Goal: Task Accomplishment & Management: Manage account settings

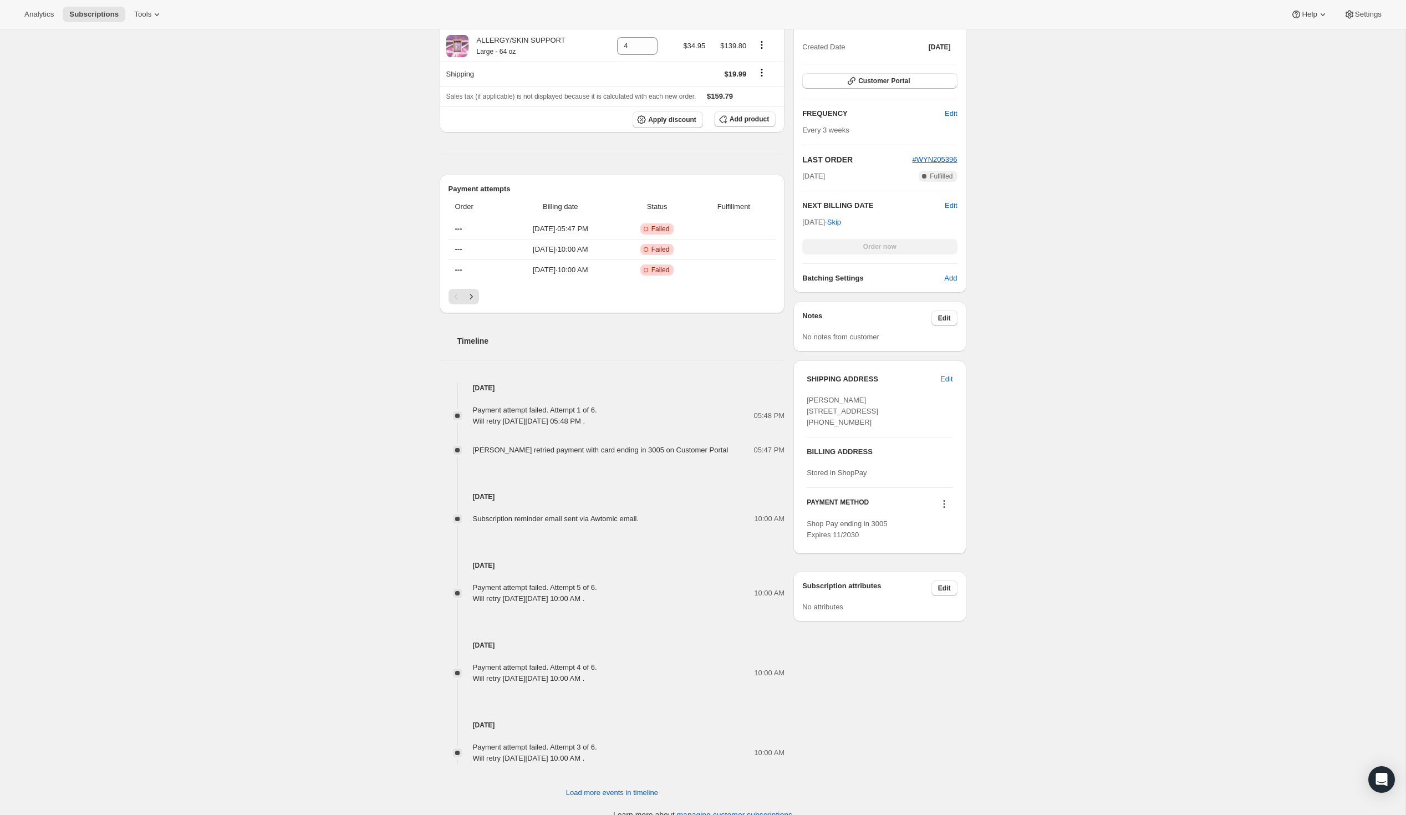
scroll to position [222, 0]
click at [946, 513] on icon at bounding box center [944, 507] width 11 height 11
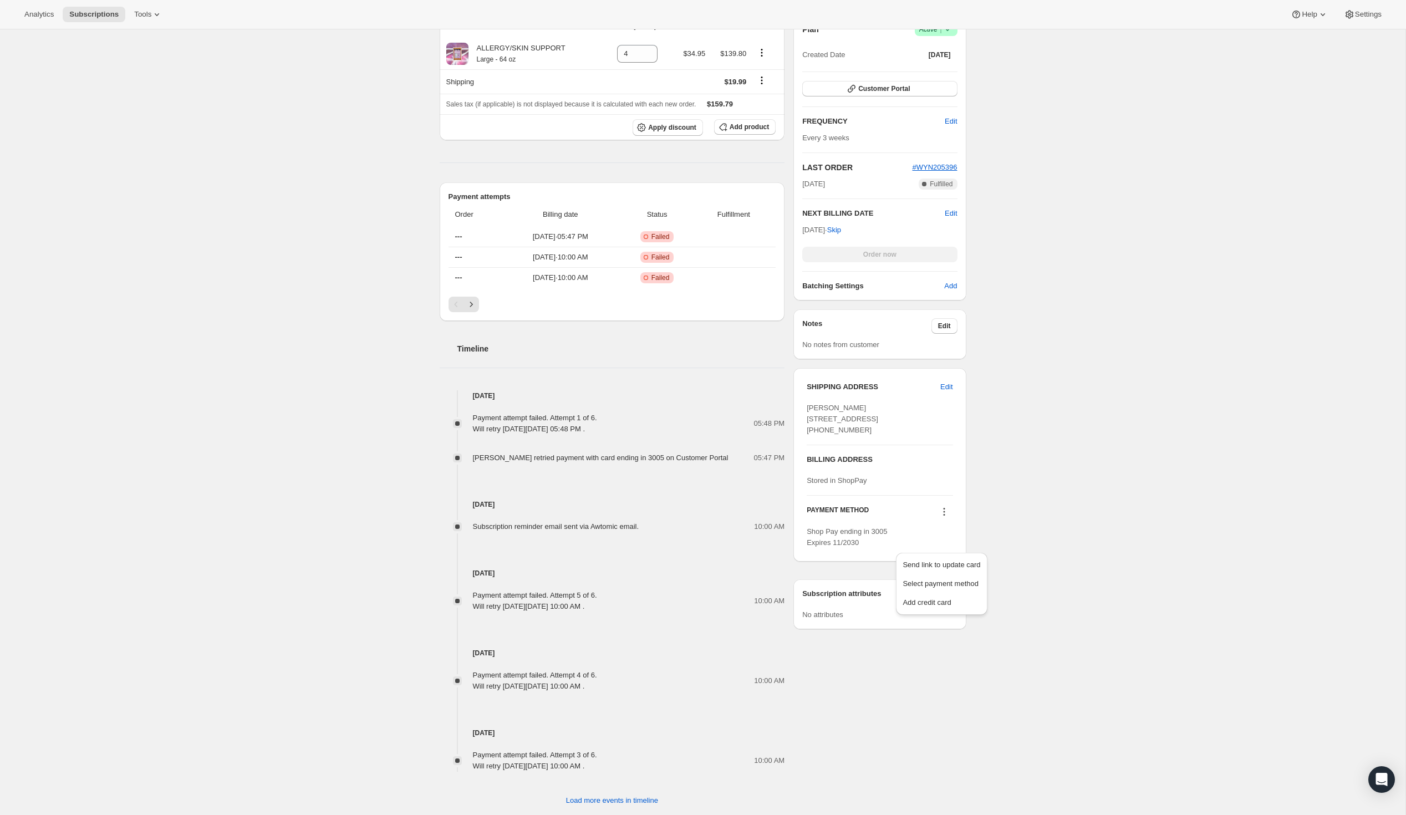
click at [988, 522] on div "Subscription #16588505402. This page is ready Subscription #16588505402 Success…" at bounding box center [703, 326] width 1406 height 1028
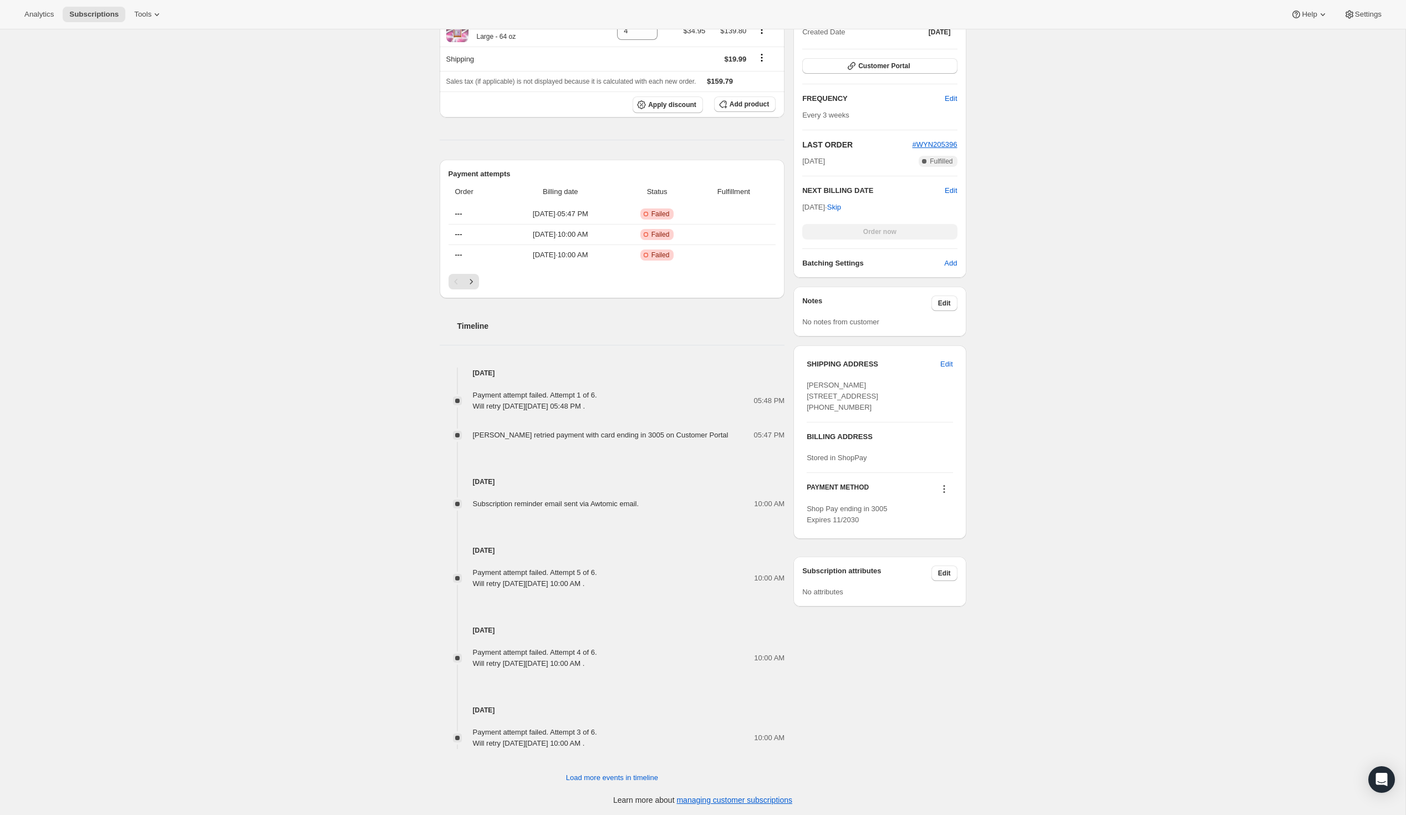
click at [952, 495] on button at bounding box center [945, 489] width 18 height 12
drag, startPoint x: 1105, startPoint y: 473, endPoint x: 873, endPoint y: 359, distance: 258.7
click at [1105, 473] on div "Subscription #16588505402. This page is ready Subscription #16588505402 Success…" at bounding box center [703, 303] width 1406 height 1028
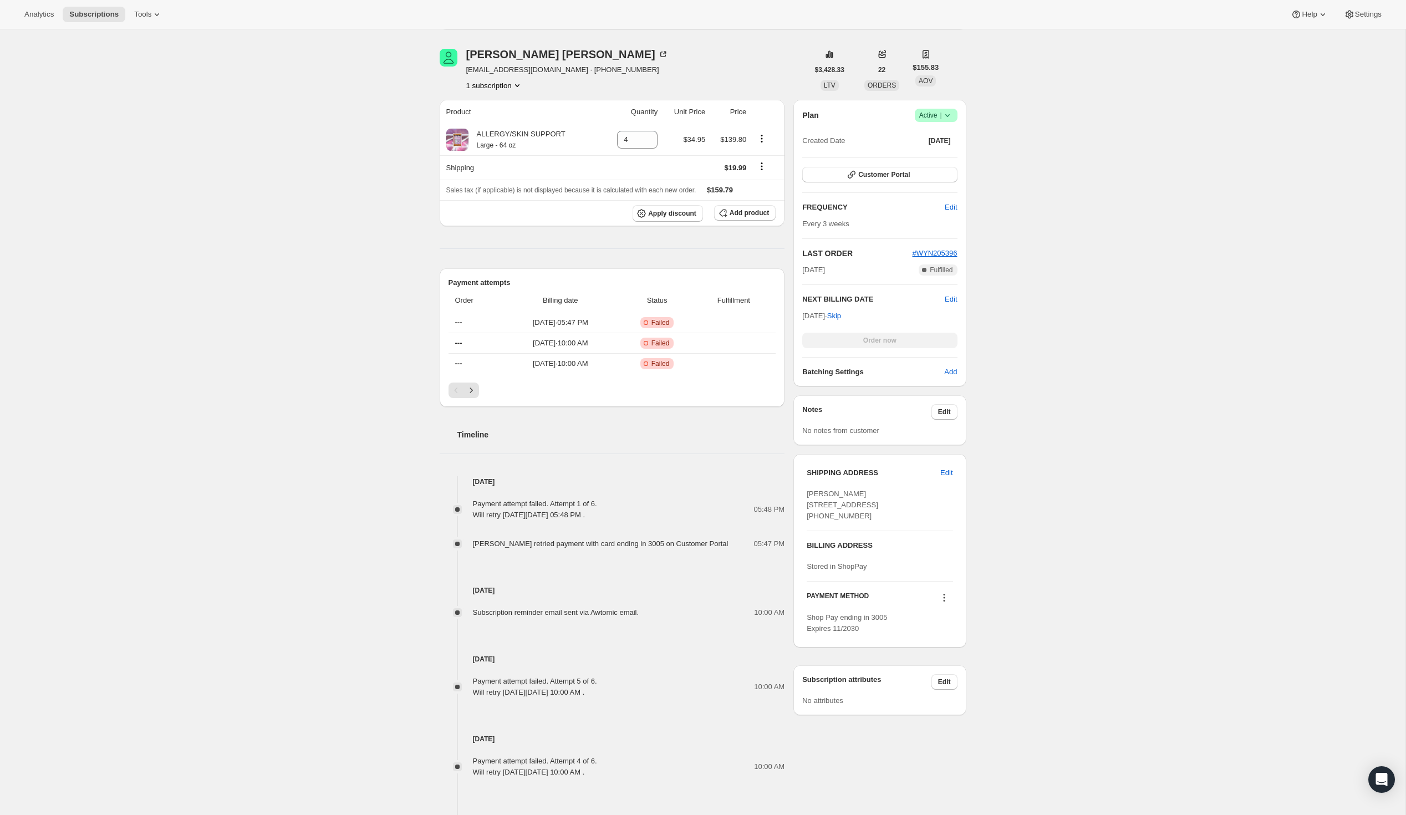
click at [880, 343] on div "Order now" at bounding box center [879, 341] width 155 height 16
click at [943, 687] on span "Edit" at bounding box center [944, 682] width 13 height 9
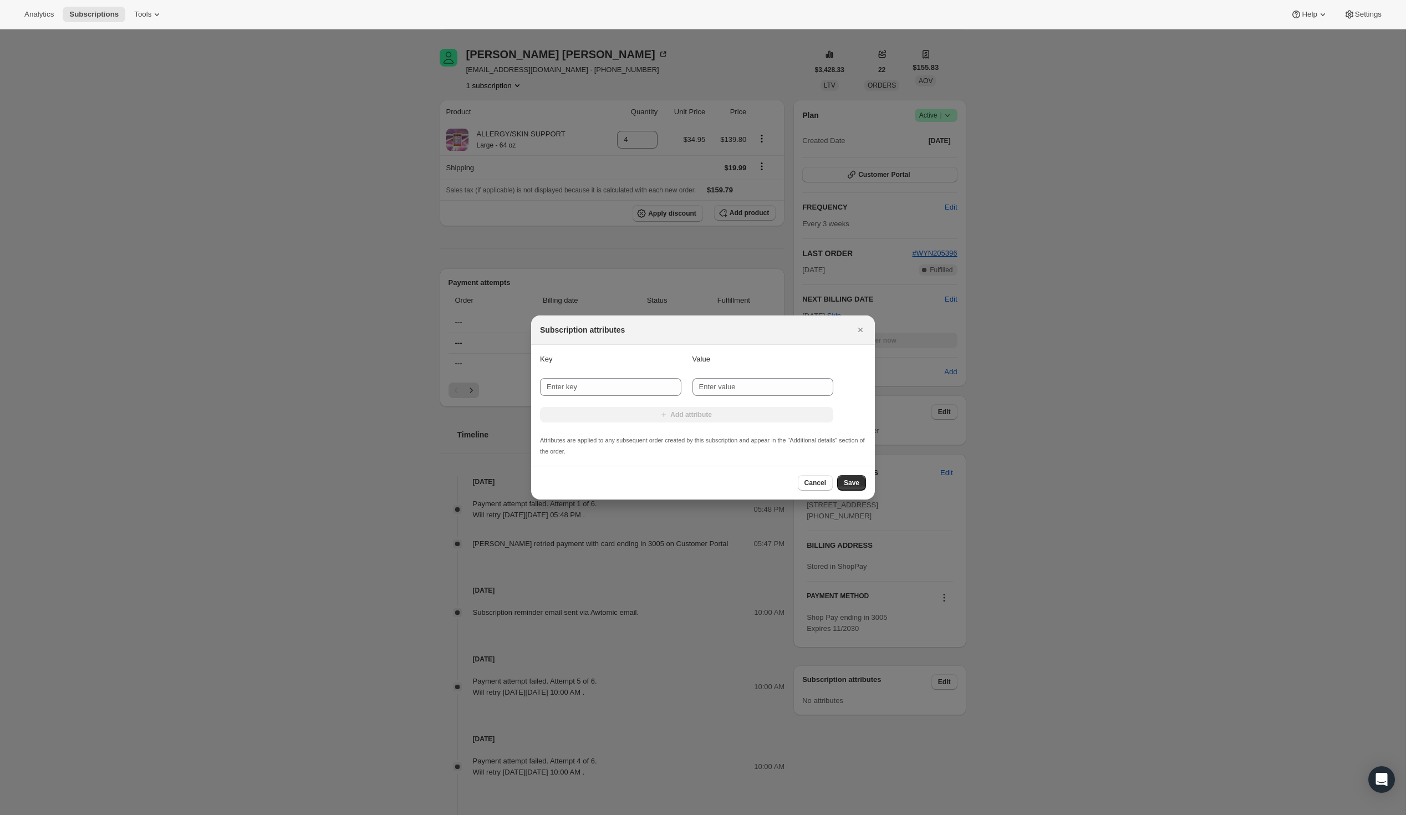
drag, startPoint x: 815, startPoint y: 488, endPoint x: 793, endPoint y: 485, distance: 21.9
click at [815, 488] on button "Cancel" at bounding box center [815, 483] width 35 height 16
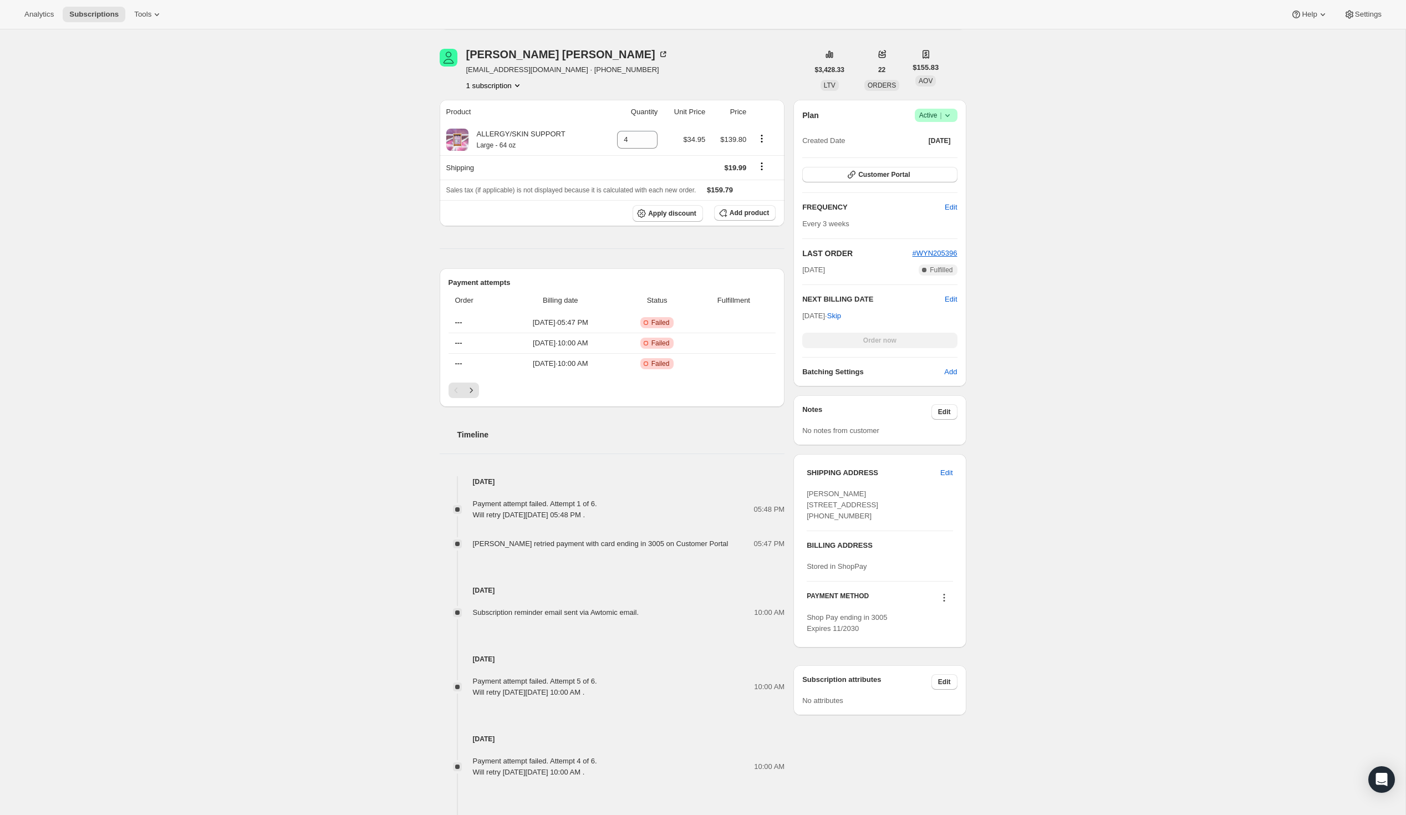
click at [942, 603] on icon at bounding box center [944, 597] width 11 height 11
click at [947, 669] on span "Select payment method" at bounding box center [941, 669] width 76 height 8
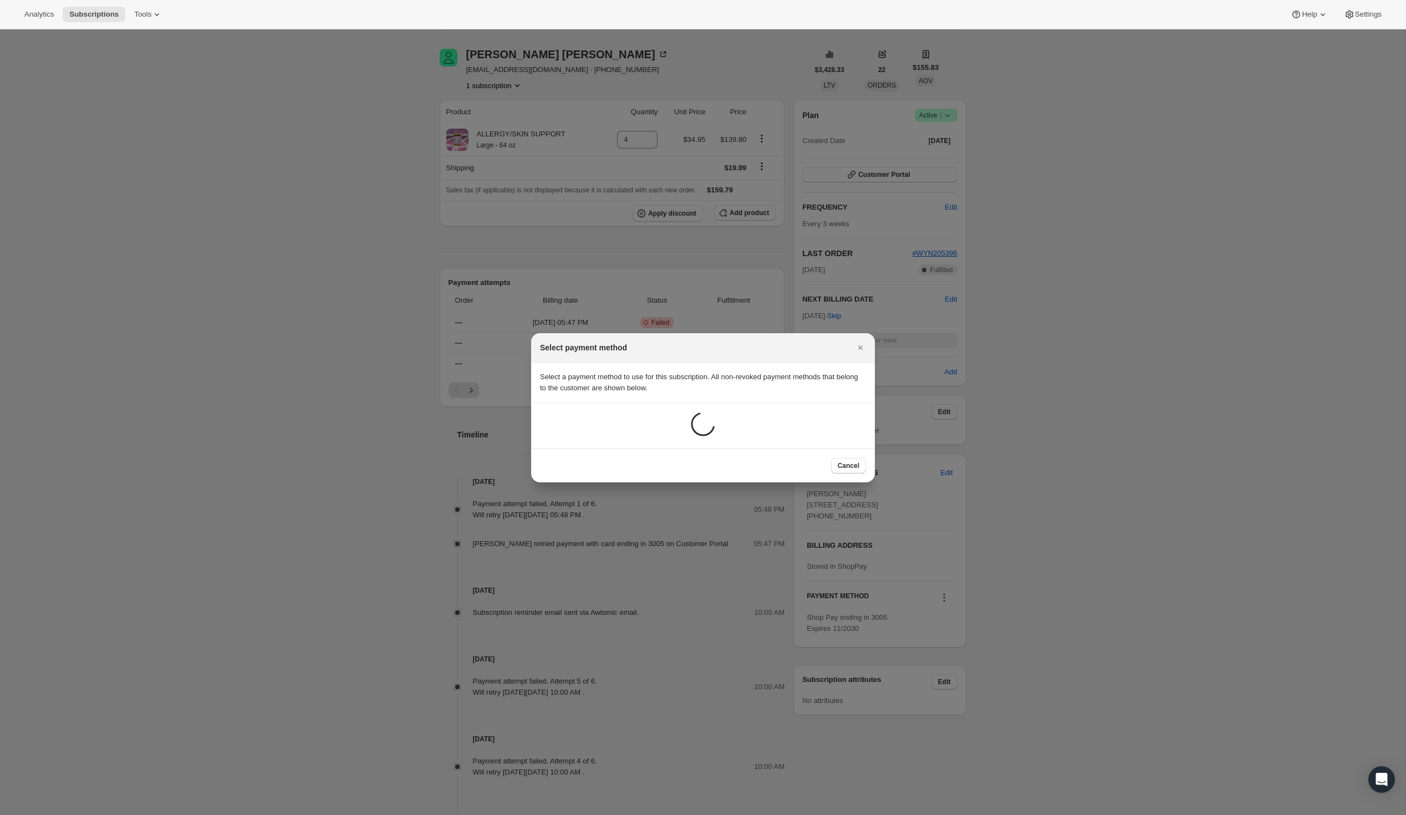
scroll to position [0, 0]
click at [855, 470] on button "Cancel" at bounding box center [848, 465] width 35 height 16
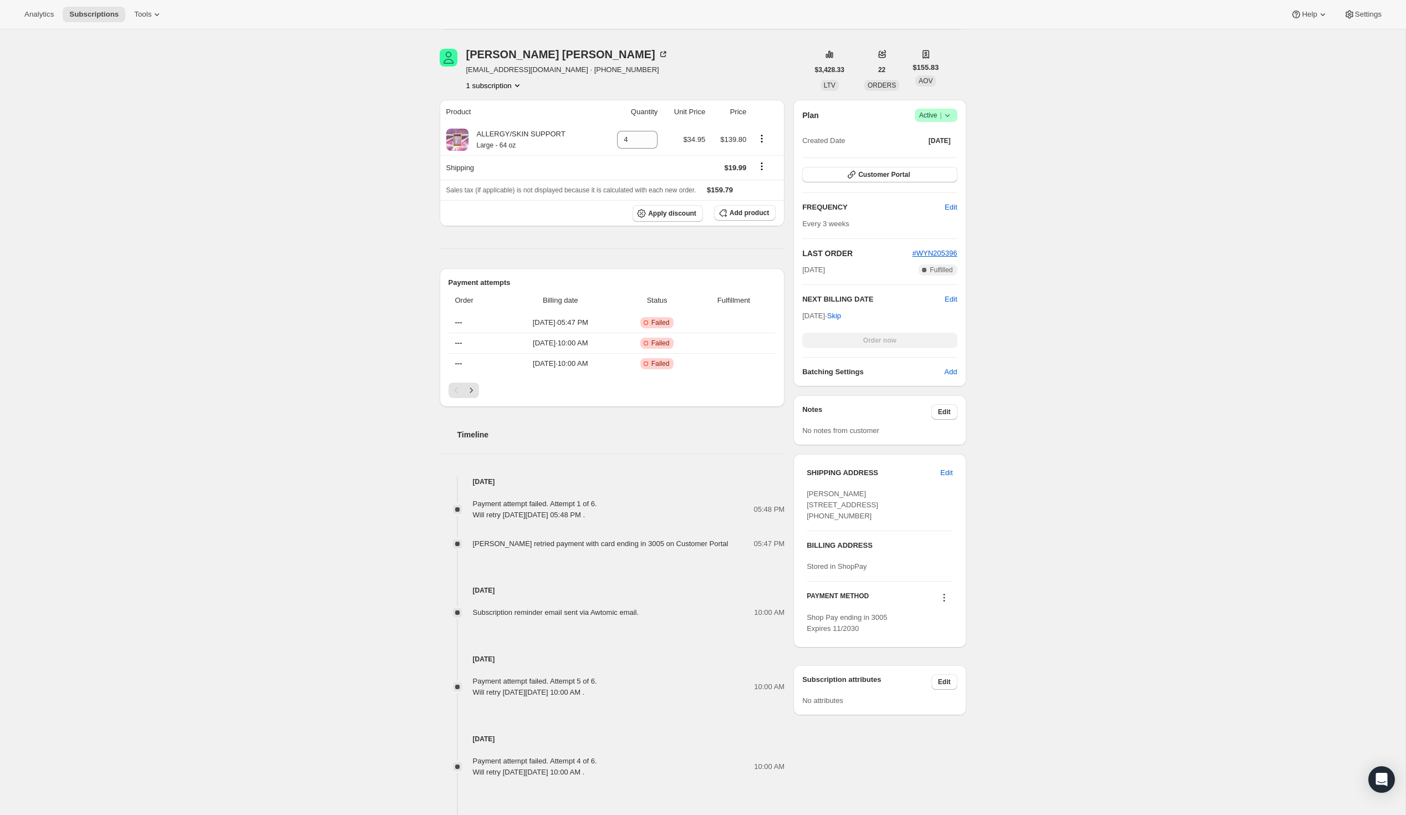
click at [882, 342] on div "Order now" at bounding box center [879, 341] width 155 height 16
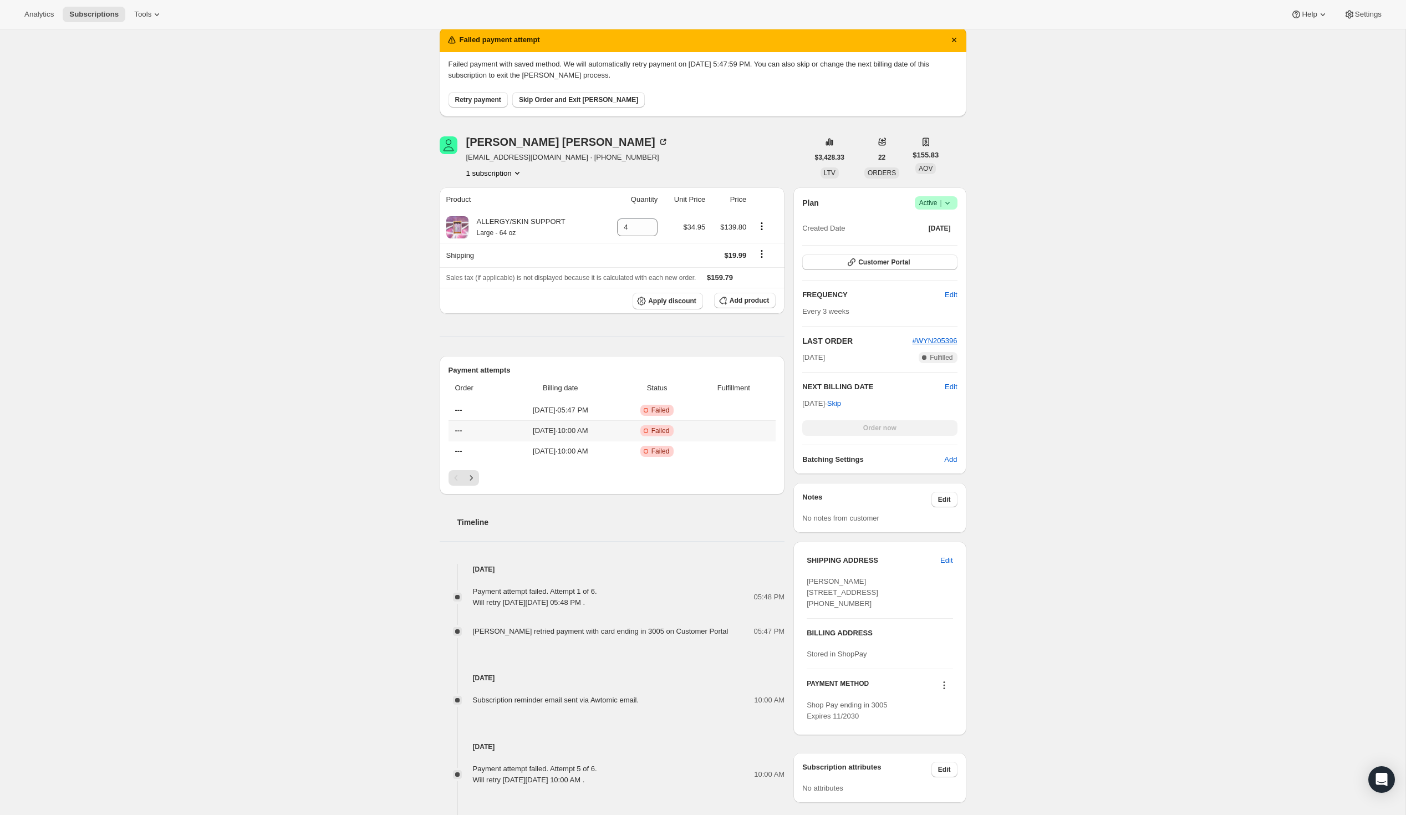
scroll to position [30, 0]
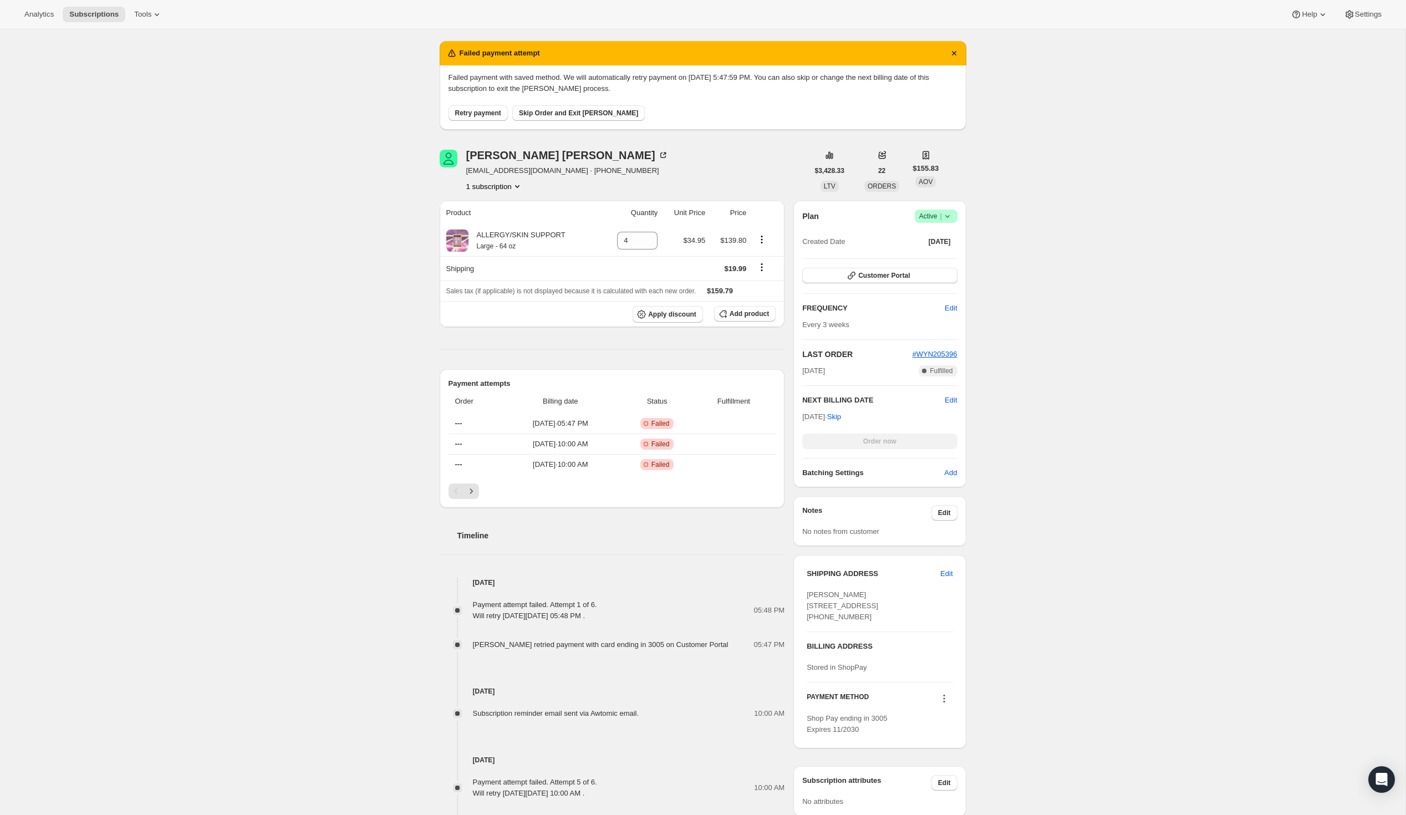
click at [486, 104] on div "Retry payment Skip Order and Exit Dunning" at bounding box center [703, 107] width 509 height 27
click at [480, 118] on button "Retry payment" at bounding box center [478, 113] width 59 height 16
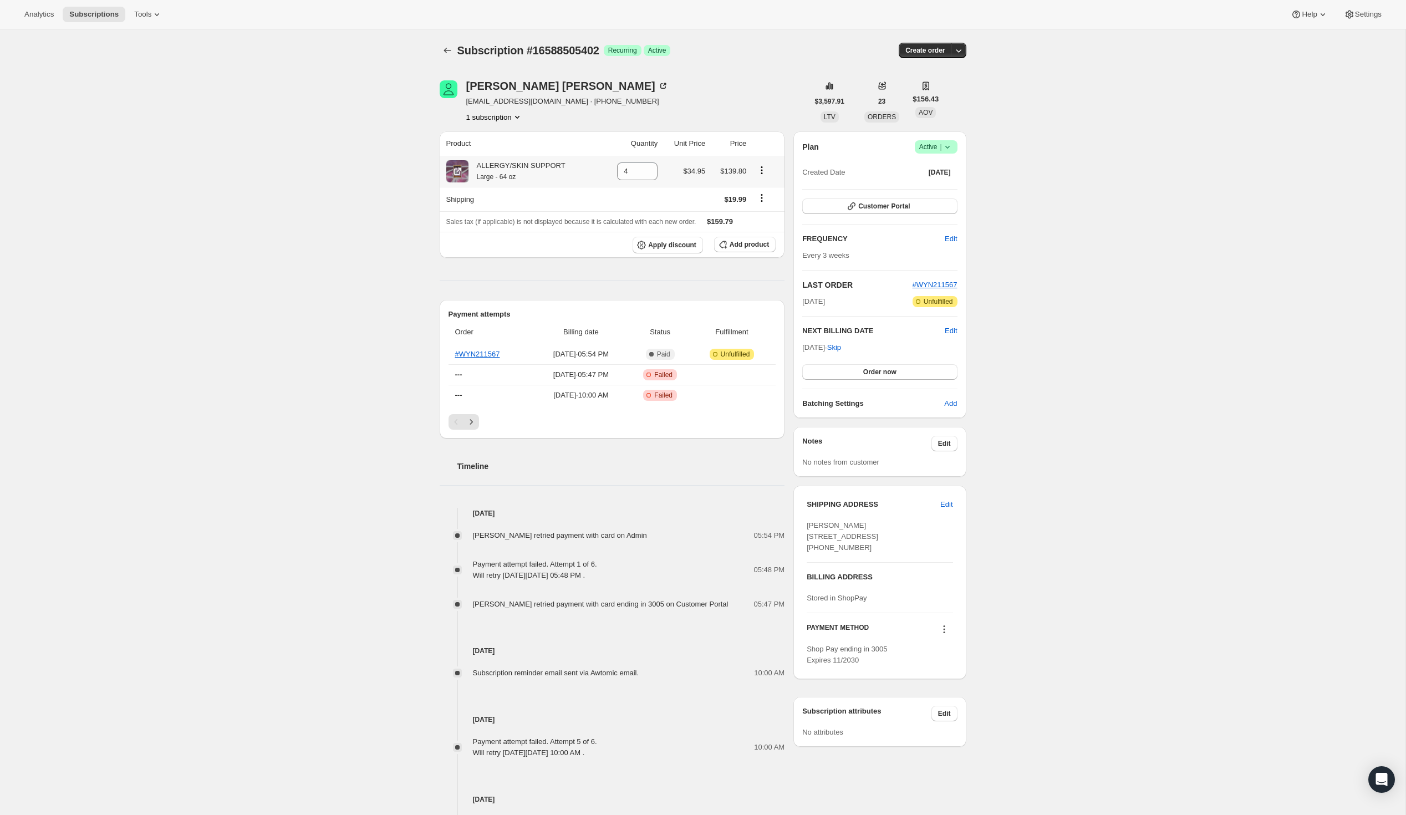
click at [764, 172] on icon "Product actions" at bounding box center [761, 170] width 11 height 11
click at [721, 118] on div "Lisa Mitchell mitchellokc@gmail.com · +19012469900 1 subscription" at bounding box center [624, 101] width 369 height 42
click at [628, 170] on input "4" at bounding box center [629, 171] width 24 height 18
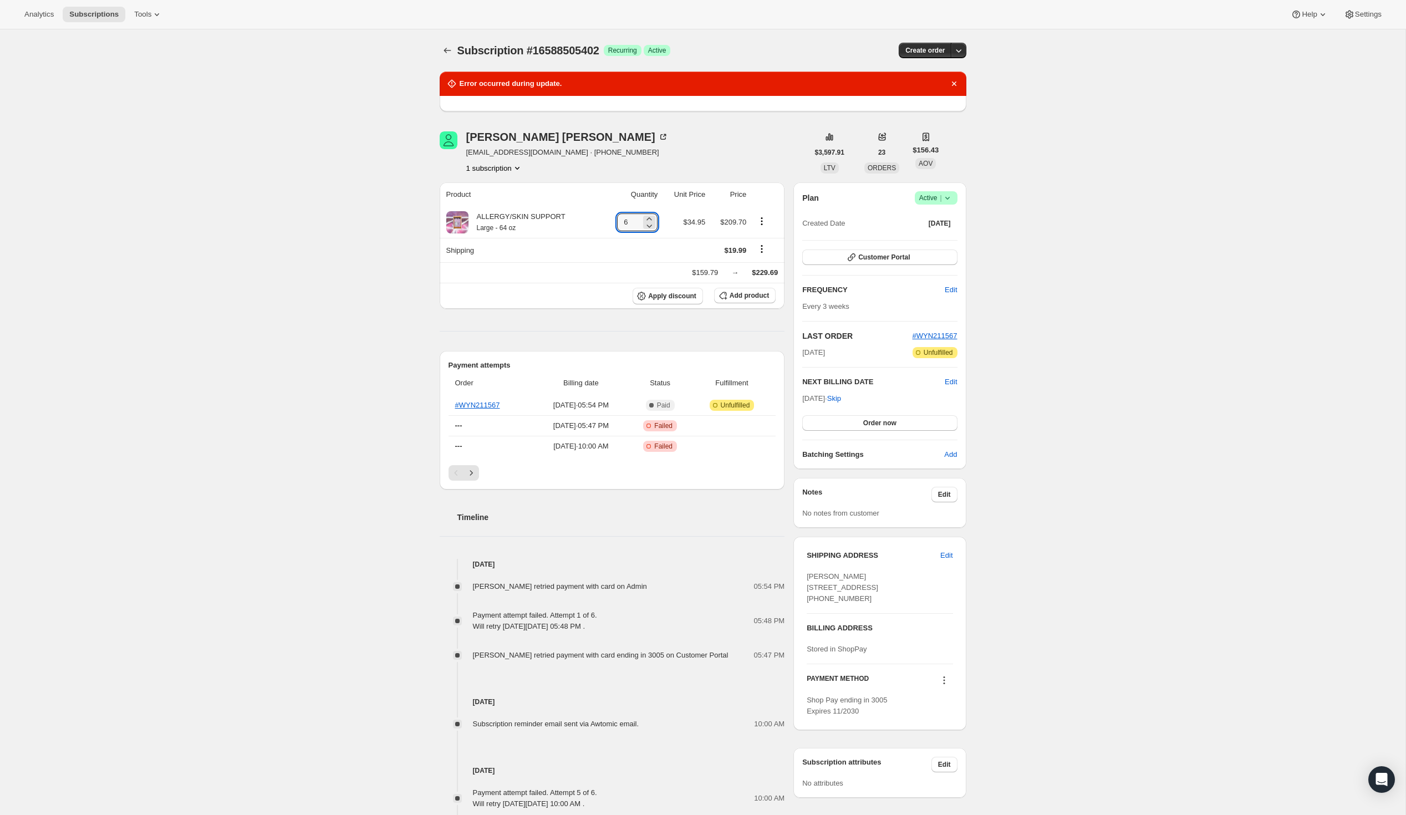
type input "6"
click at [230, 245] on div "Subscription #16588505402. This page is ready Subscription #16588505402 Success…" at bounding box center [703, 533] width 1406 height 1008
click at [398, 270] on div "Subscription #16588505402. This page is ready Subscription #16588505402 Success…" at bounding box center [703, 533] width 1406 height 1008
click at [631, 216] on input "6" at bounding box center [629, 222] width 24 height 18
type input "6"
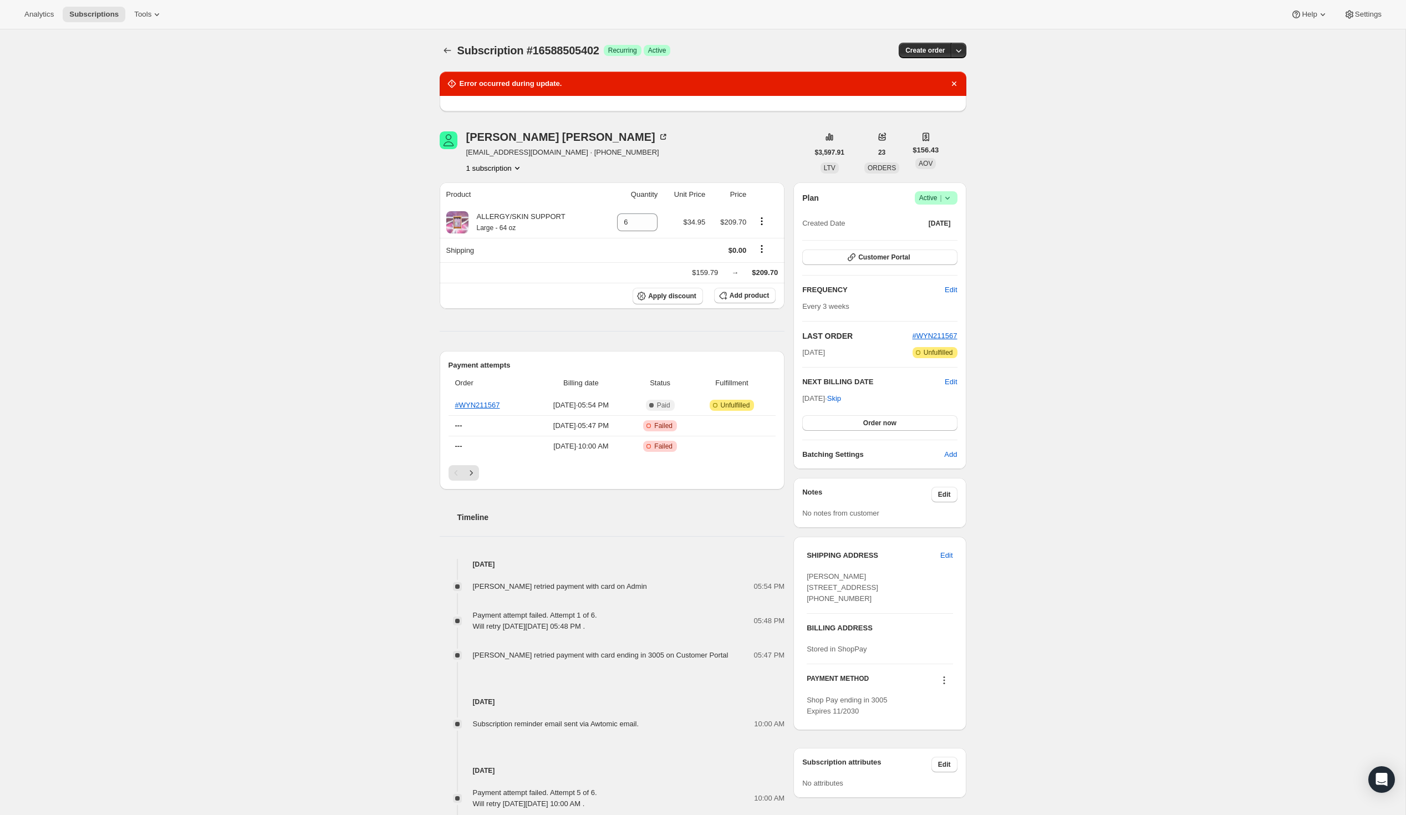
click at [277, 228] on div "Subscription #16588505402. This page is ready Subscription #16588505402 Success…" at bounding box center [703, 533] width 1406 height 1008
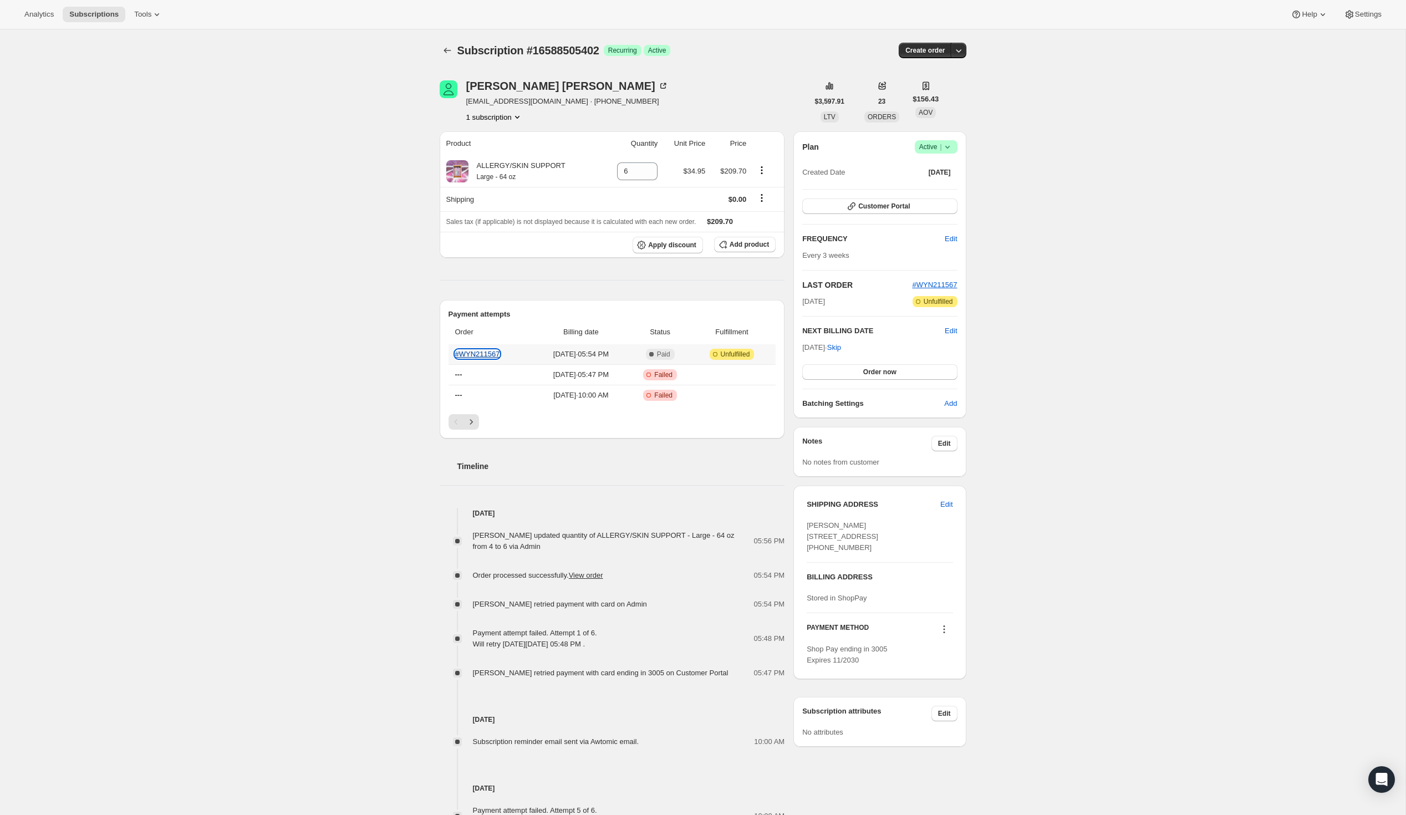
click at [491, 355] on link "#WYN211567" at bounding box center [477, 354] width 45 height 8
click at [504, 90] on div "Lisa Mitchell" at bounding box center [567, 85] width 202 height 11
click at [500, 86] on div "Lisa Mitchell" at bounding box center [567, 85] width 202 height 11
